Goal: Find specific fact: Find specific fact

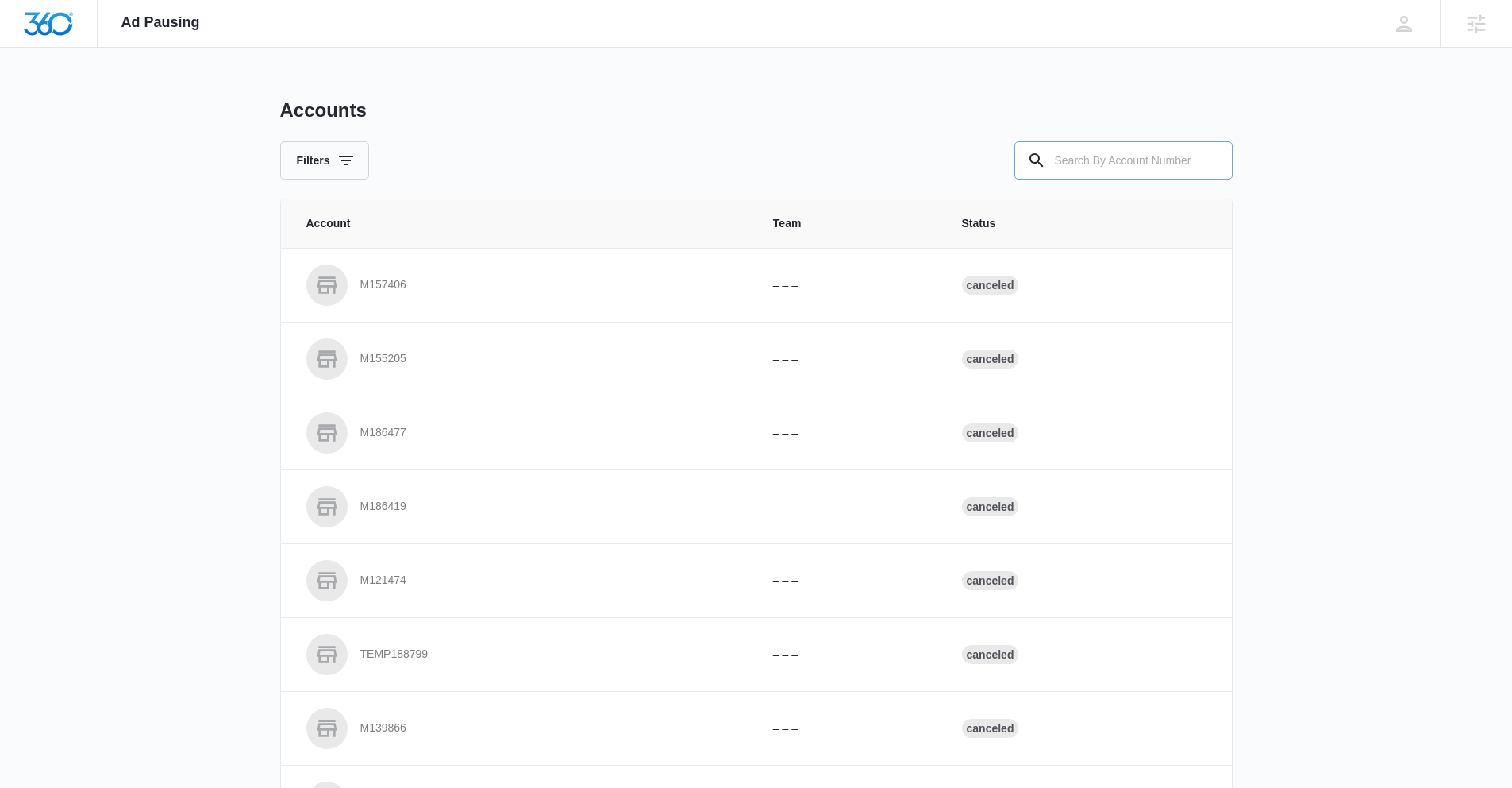
click at [1134, 165] on input "text" at bounding box center [1123, 160] width 218 height 38
type input "M39148"
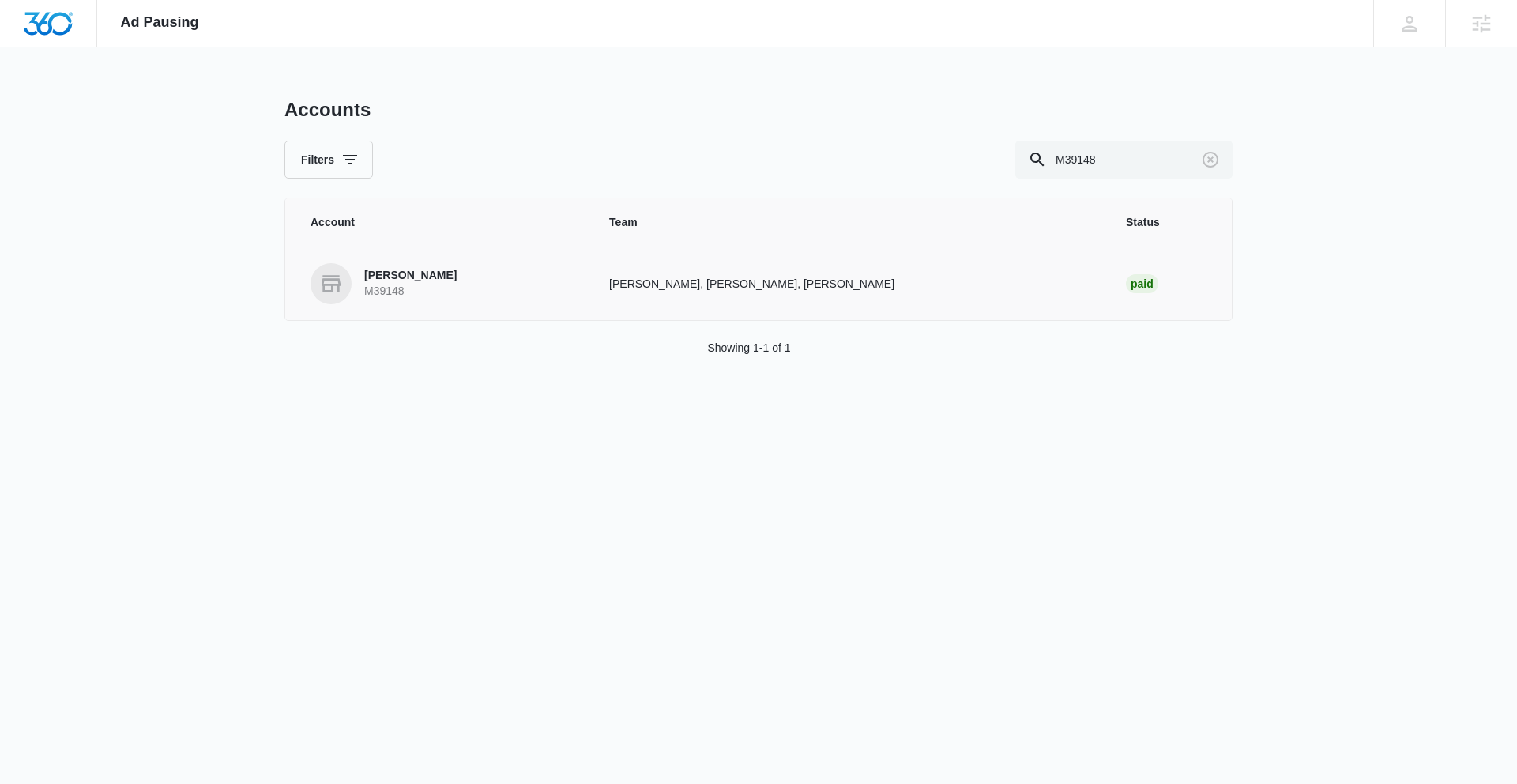
click at [368, 276] on p "[PERSON_NAME]" at bounding box center [411, 276] width 92 height 16
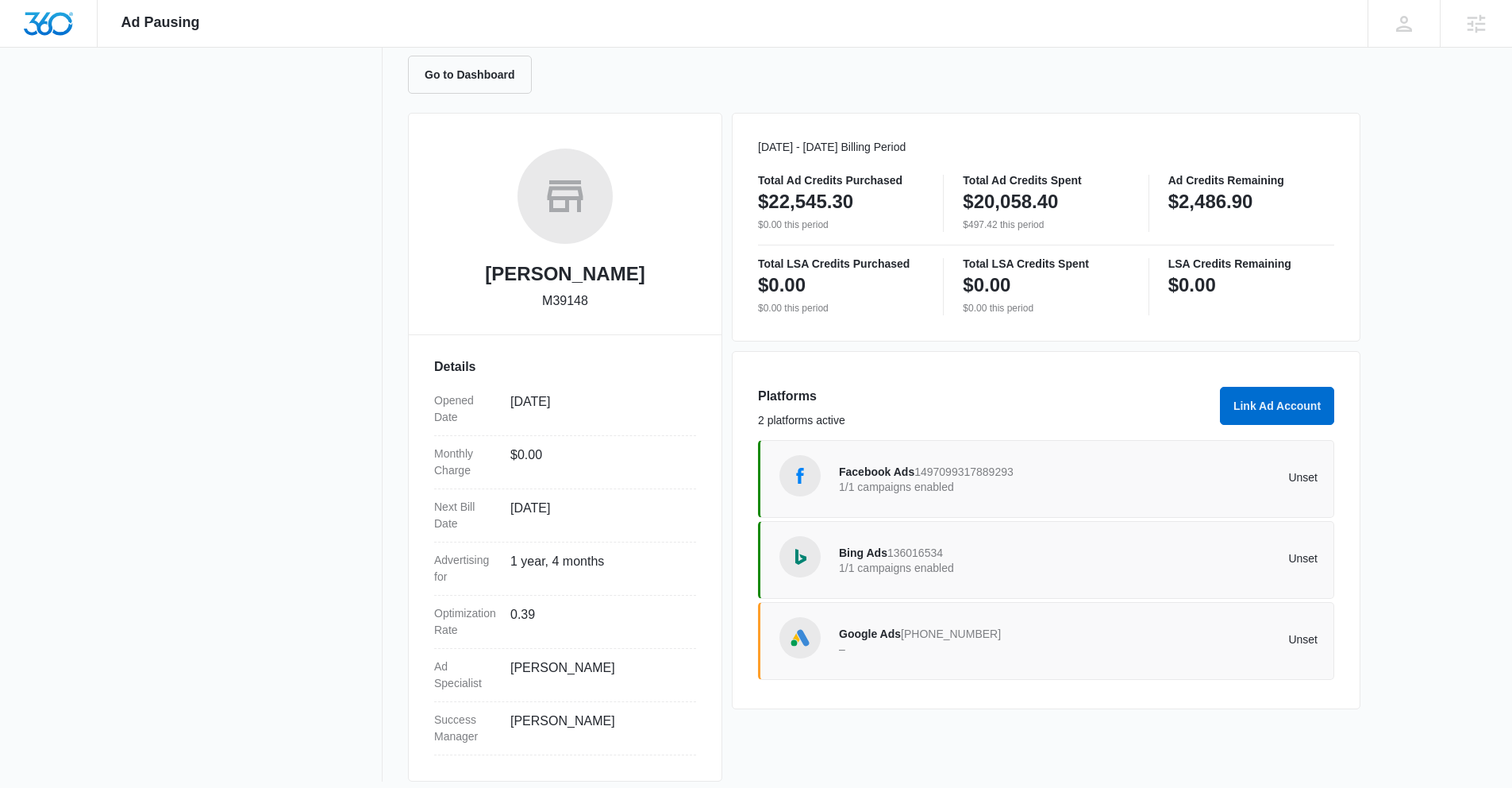
scroll to position [168, 0]
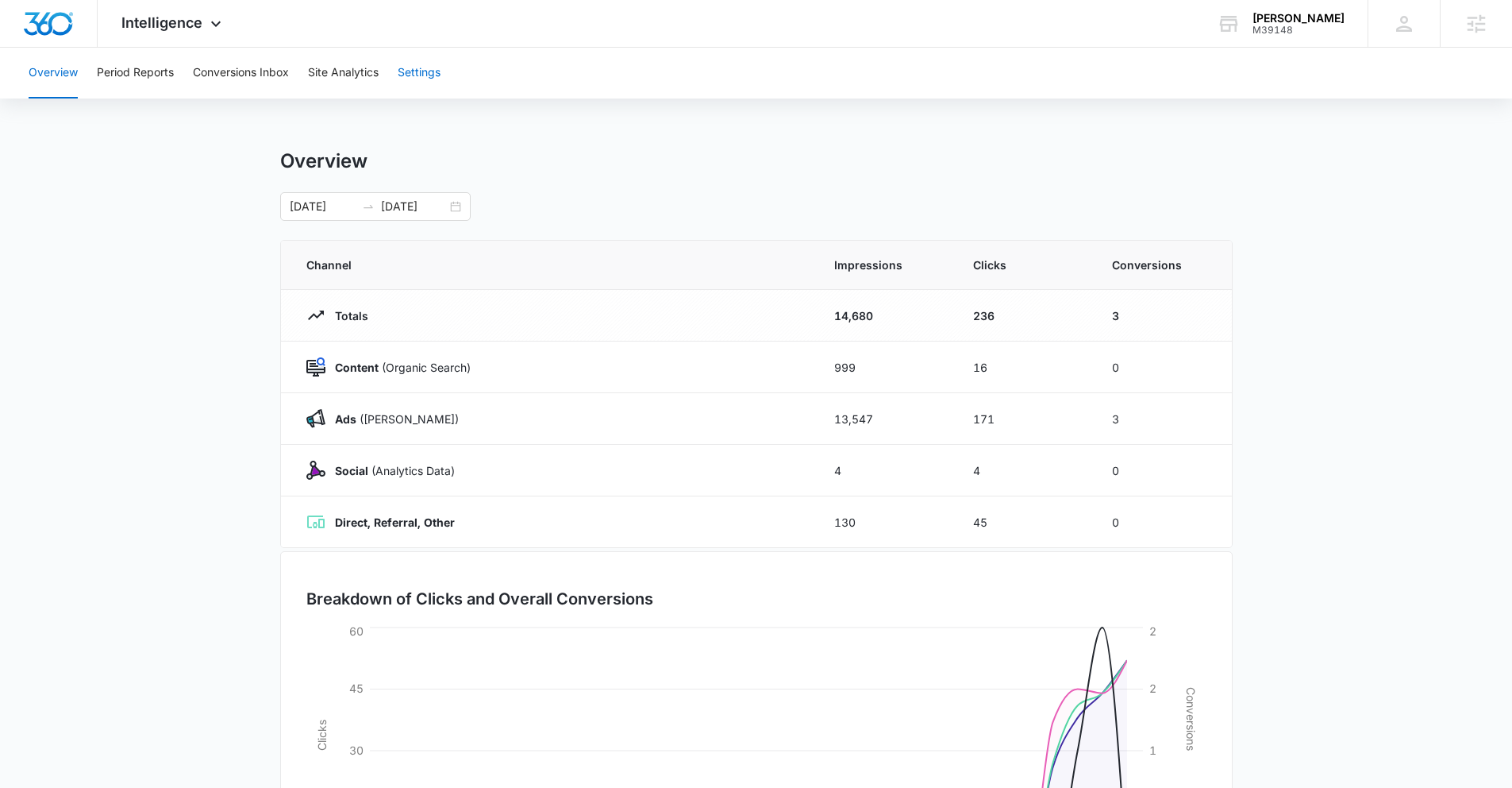
click at [406, 73] on button "Settings" at bounding box center [419, 73] width 43 height 51
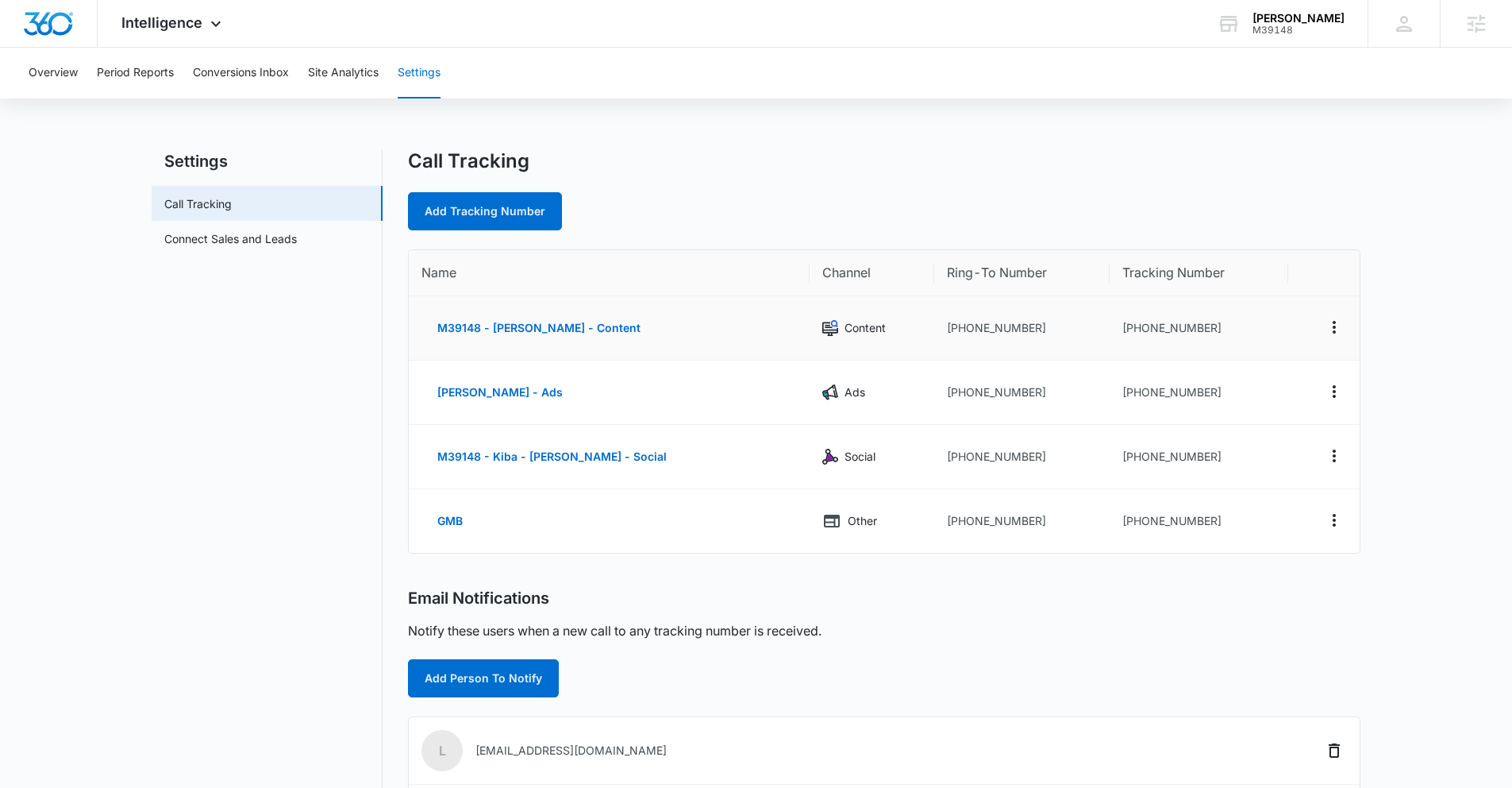
click at [1127, 323] on td "[PHONE_NUMBER]" at bounding box center [1198, 328] width 179 height 64
drag, startPoint x: 1121, startPoint y: 392, endPoint x: 1205, endPoint y: 395, distance: 84.1
click at [1205, 395] on td "[PHONE_NUMBER]" at bounding box center [1198, 392] width 179 height 64
copy td "8332611435"
drag, startPoint x: 194, startPoint y: 25, endPoint x: 188, endPoint y: 4, distance: 21.8
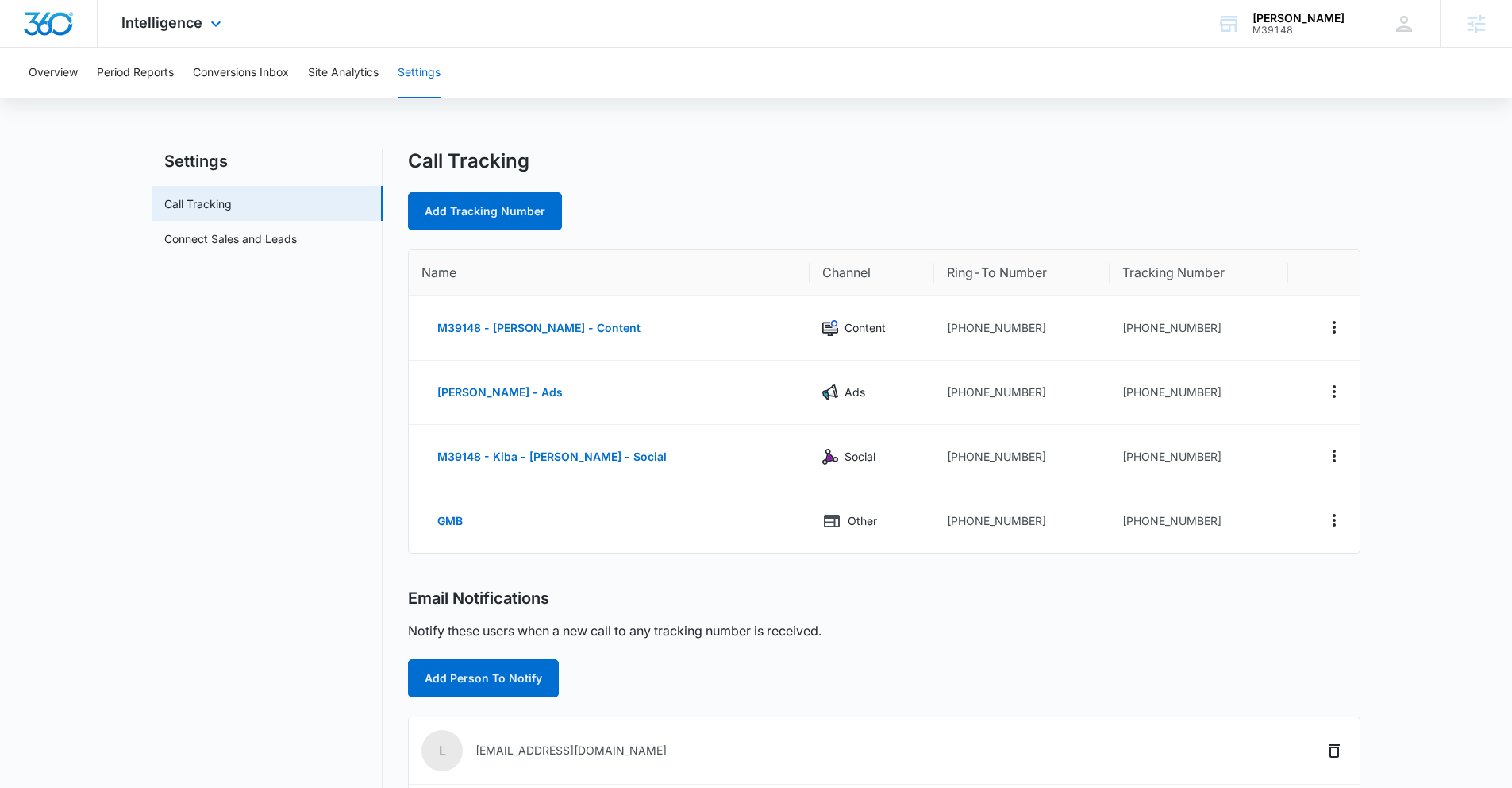
click at [194, 25] on span "Intelligence" at bounding box center [162, 22] width 81 height 17
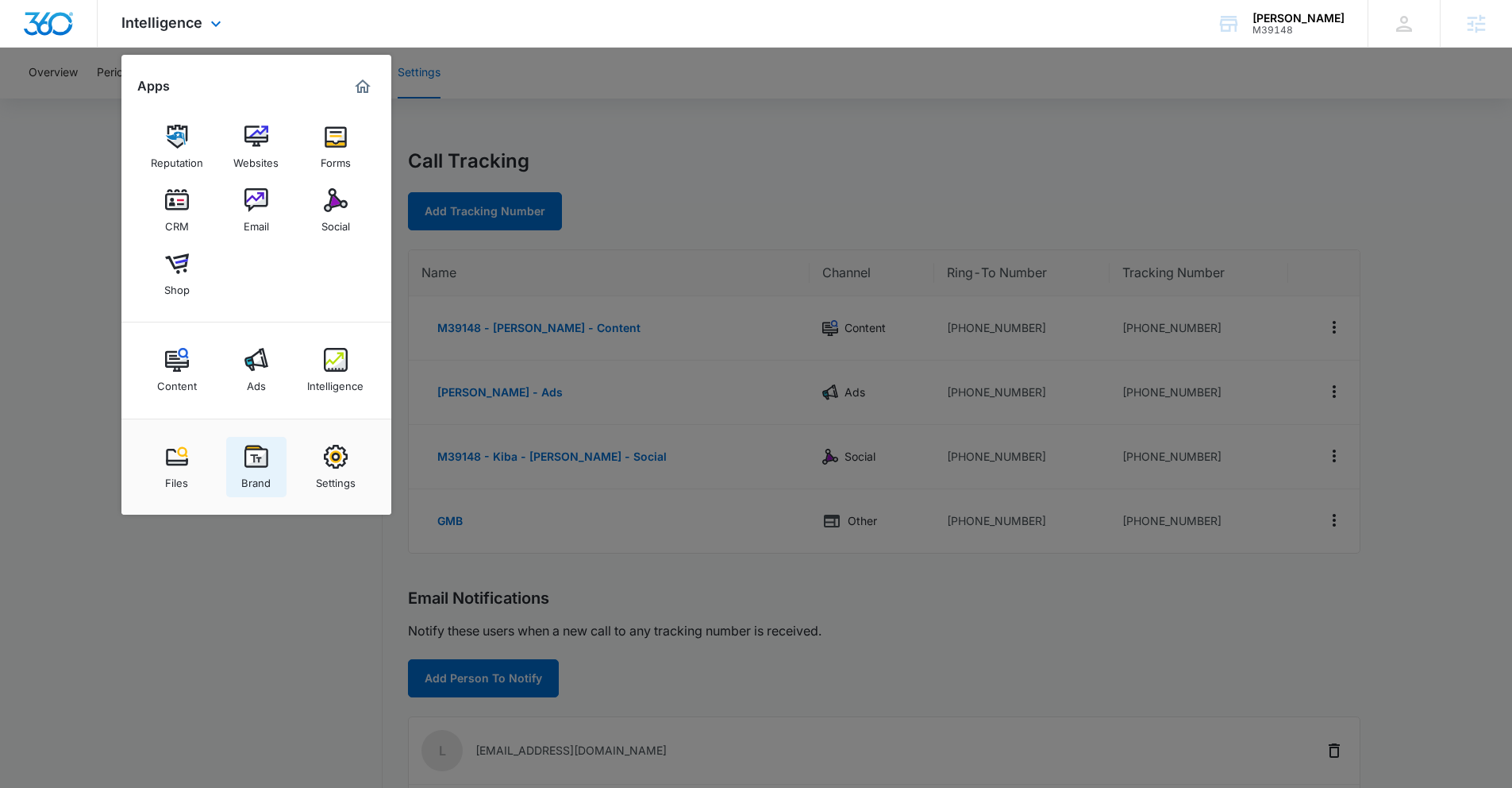
click at [266, 461] on img at bounding box center [256, 456] width 24 height 24
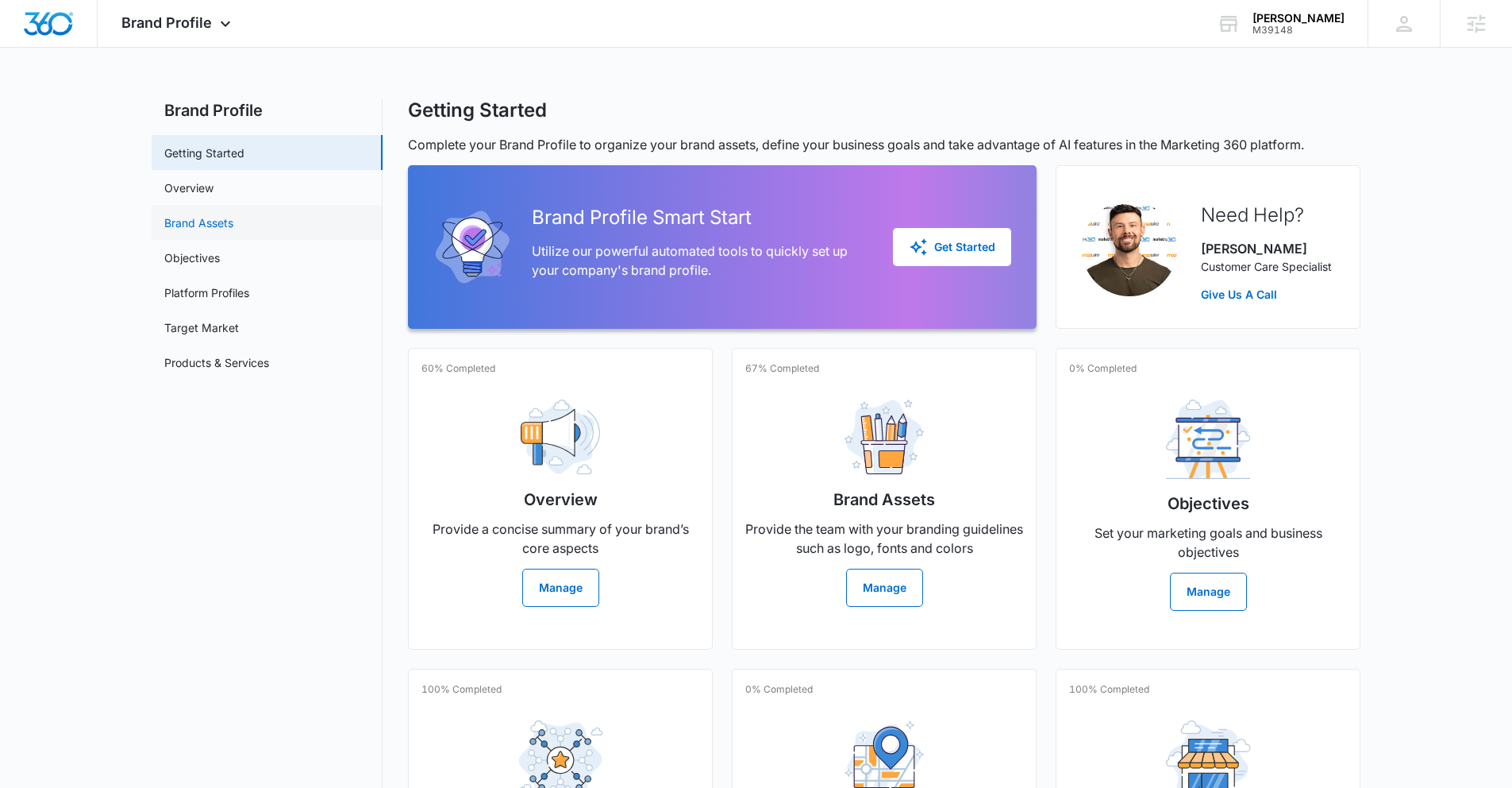
click at [194, 217] on link "Brand Assets" at bounding box center [199, 223] width 69 height 17
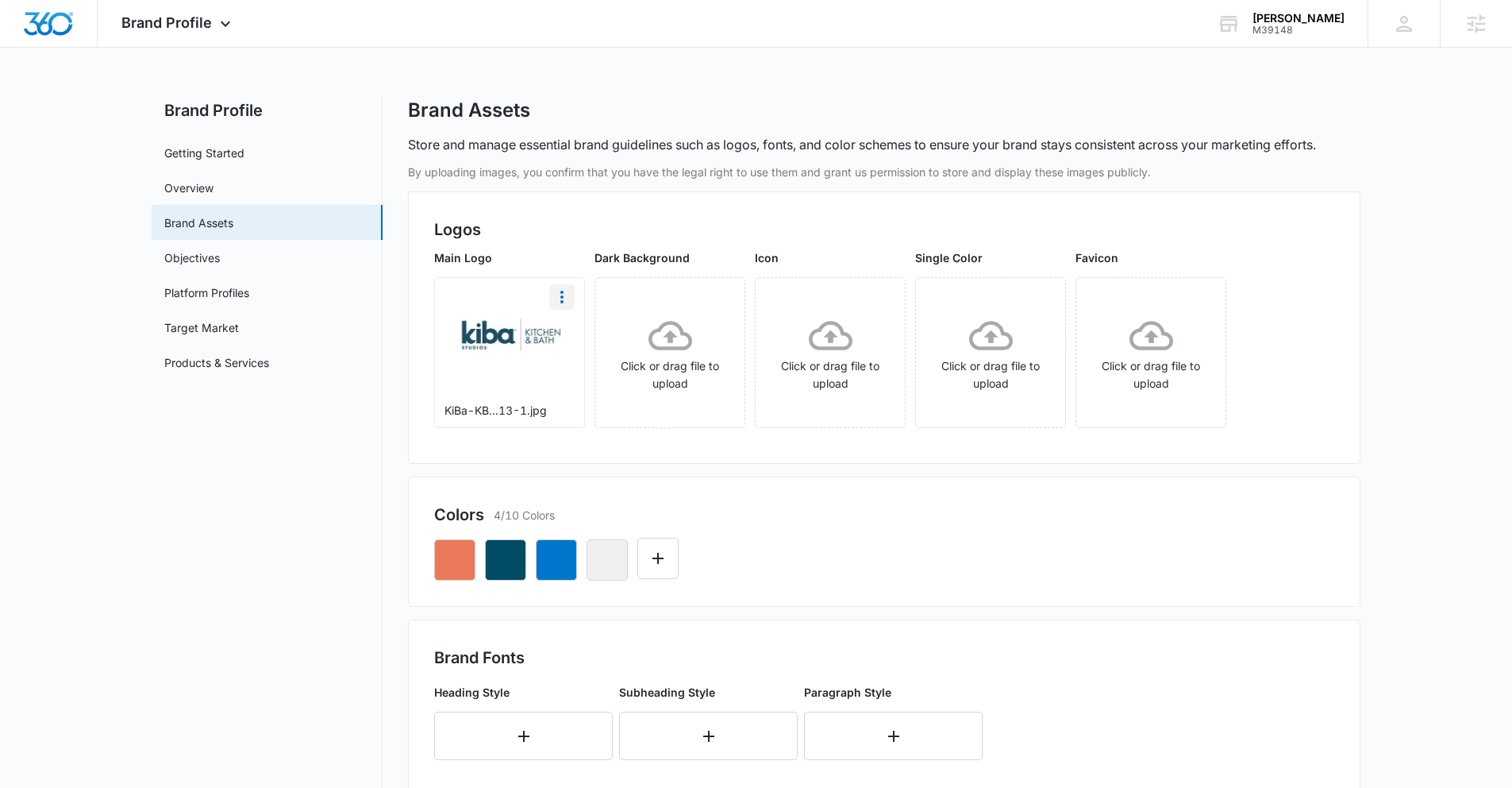
click at [559, 301] on icon "More" at bounding box center [562, 297] width 19 height 19
click at [569, 338] on div "Download" at bounding box center [595, 341] width 52 height 11
click at [203, 14] on span "Brand Profile" at bounding box center [166, 22] width 90 height 17
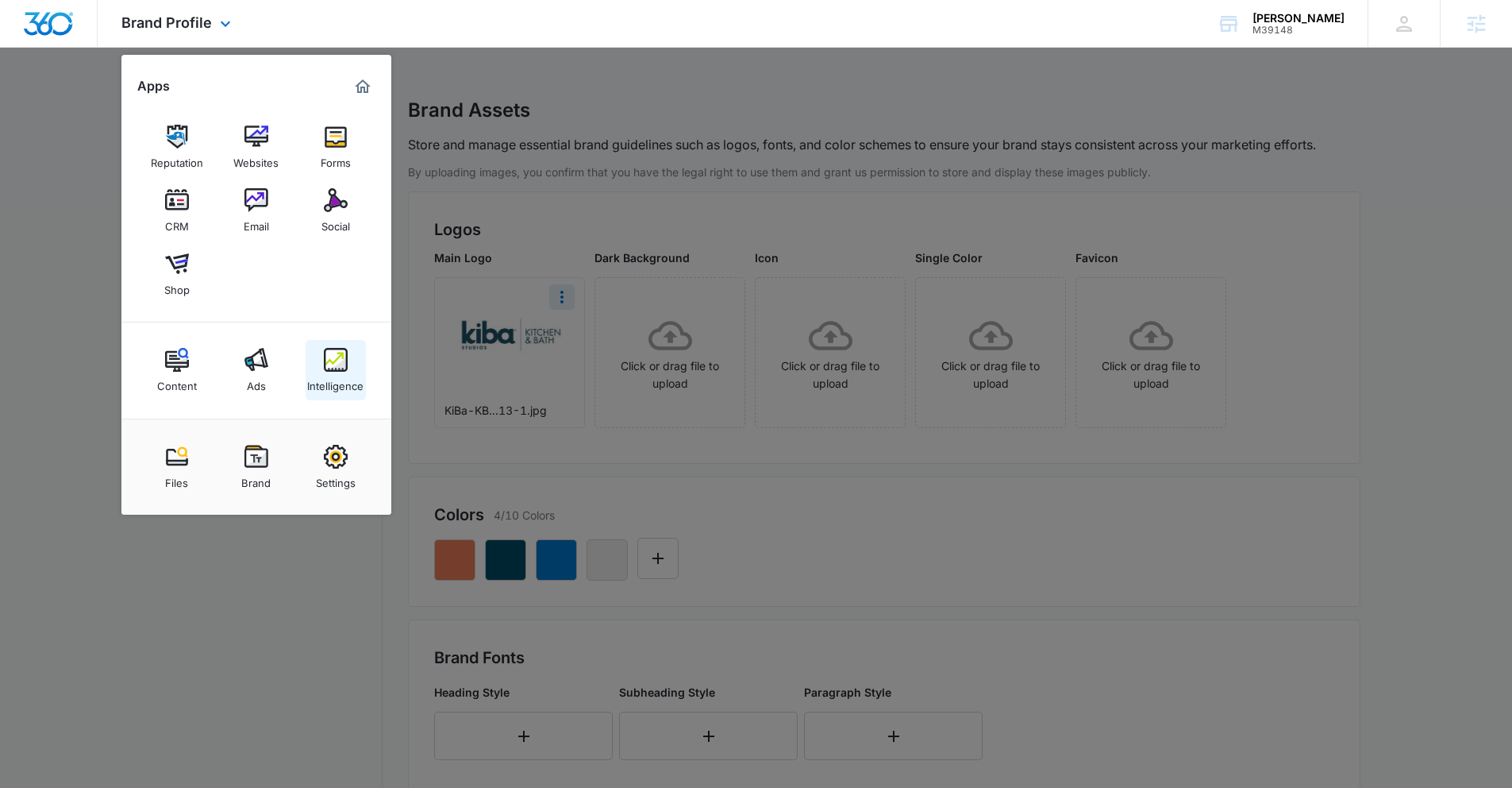
click at [329, 373] on div "Intelligence" at bounding box center [336, 382] width 56 height 21
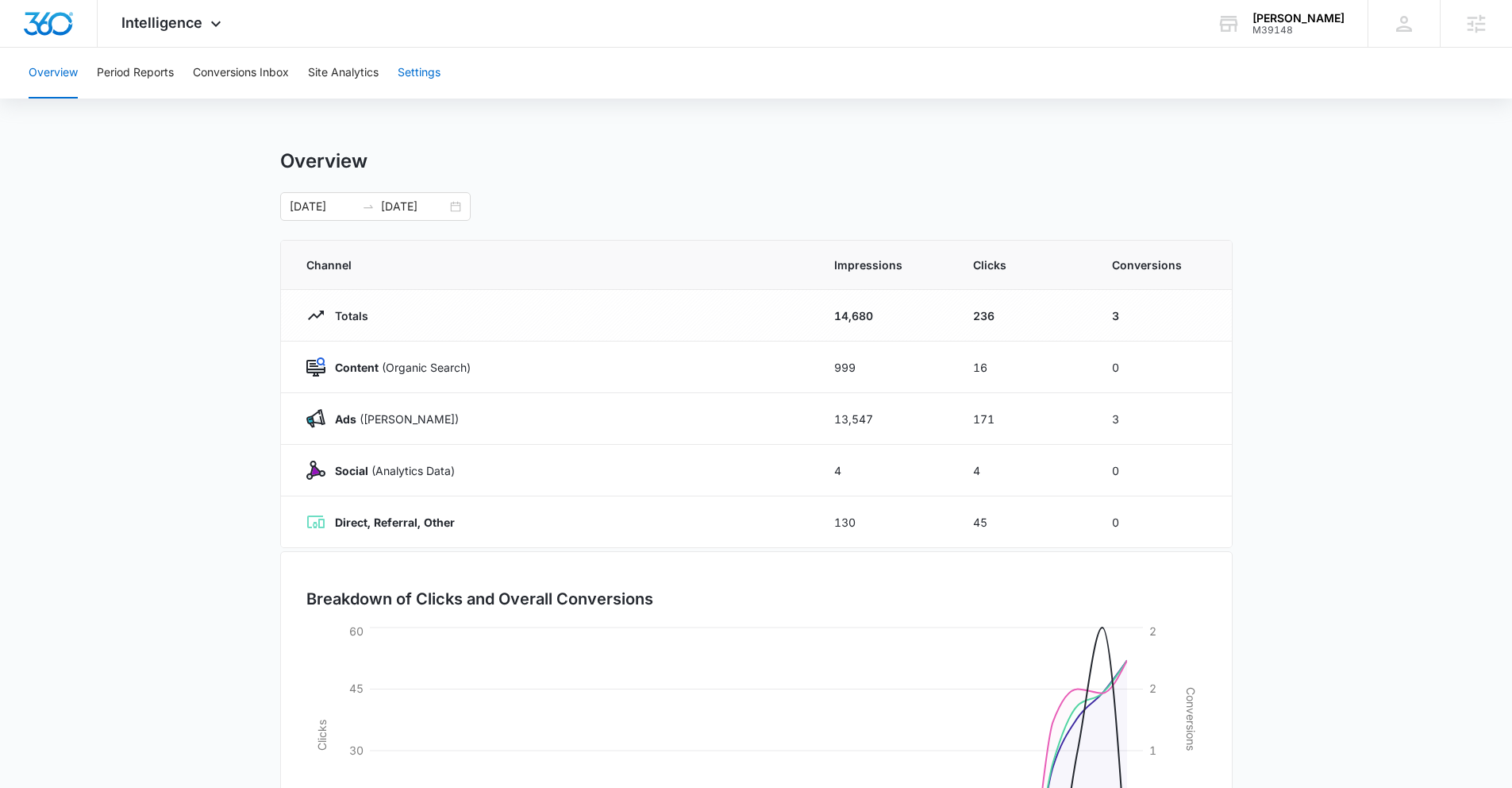
click at [402, 70] on button "Settings" at bounding box center [419, 73] width 43 height 51
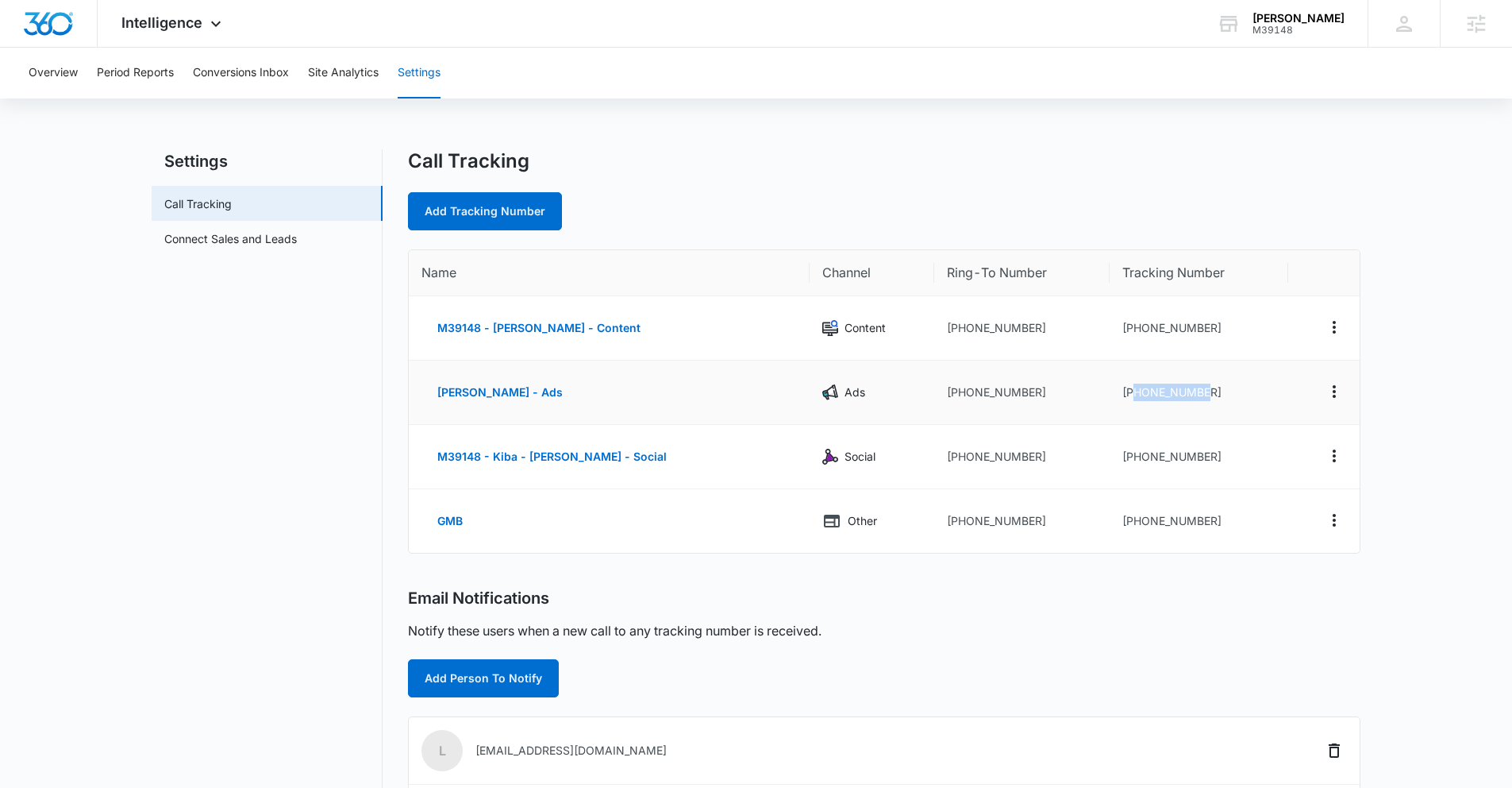
drag, startPoint x: 1121, startPoint y: 394, endPoint x: 1205, endPoint y: 394, distance: 84.0
click at [1205, 394] on td "[PHONE_NUMBER]" at bounding box center [1198, 392] width 179 height 64
copy td "8332611435"
